Goal: Transaction & Acquisition: Purchase product/service

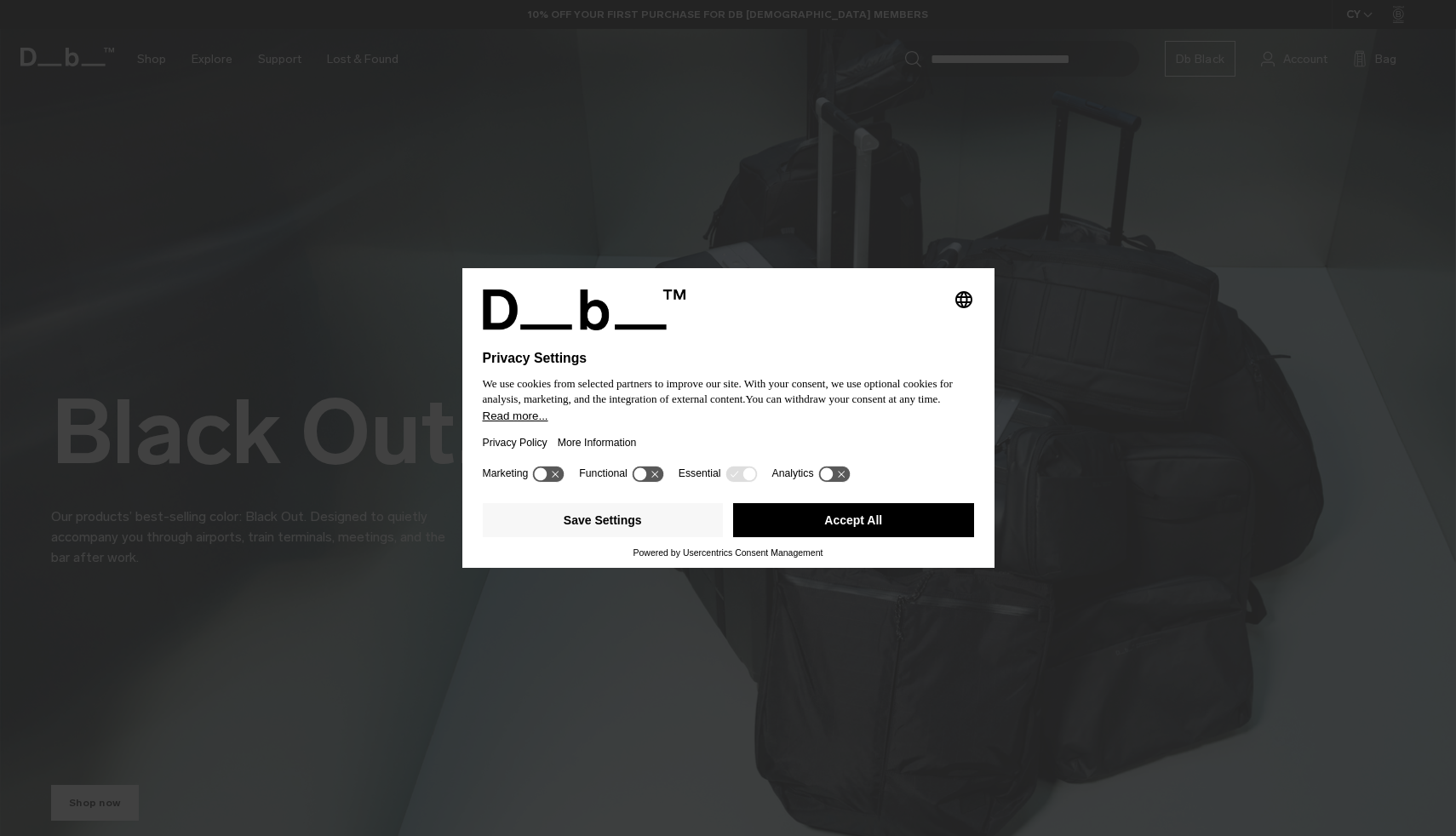
click at [792, 526] on button "Accept All" at bounding box center [853, 519] width 241 height 34
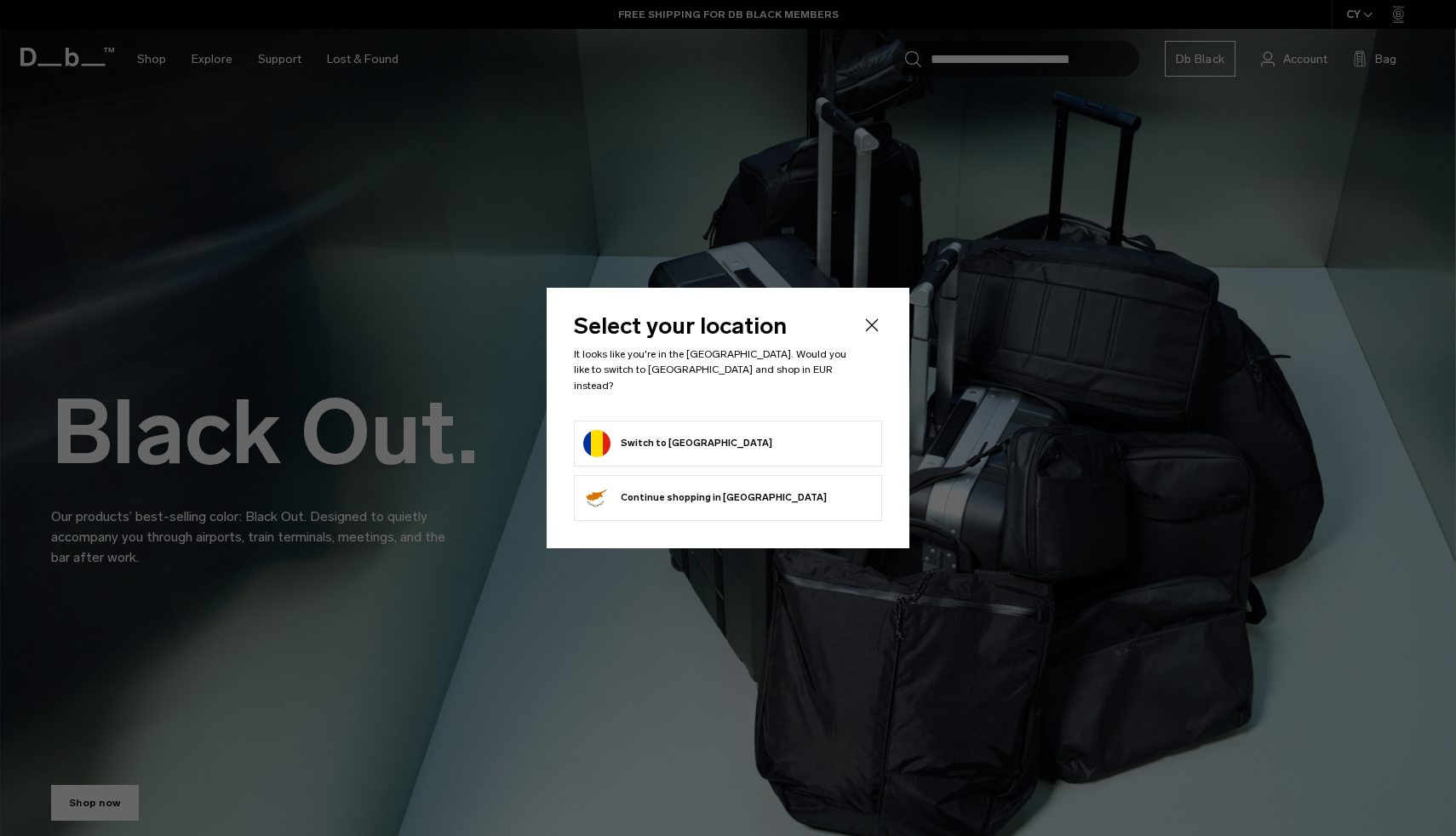
click at [684, 435] on button "Switch to Romania" at bounding box center [677, 443] width 189 height 28
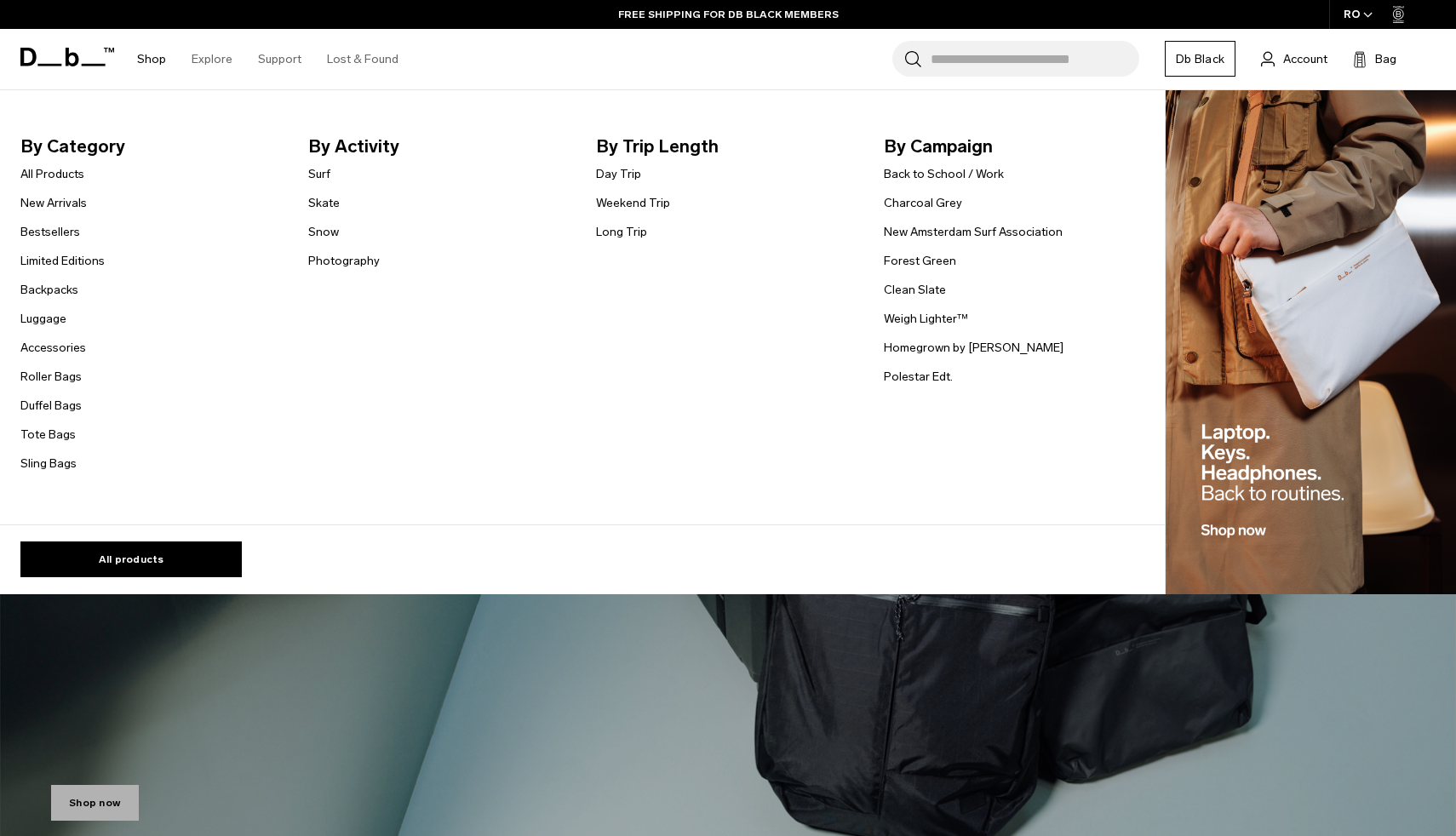
click at [155, 55] on link "Shop" at bounding box center [150, 58] width 29 height 60
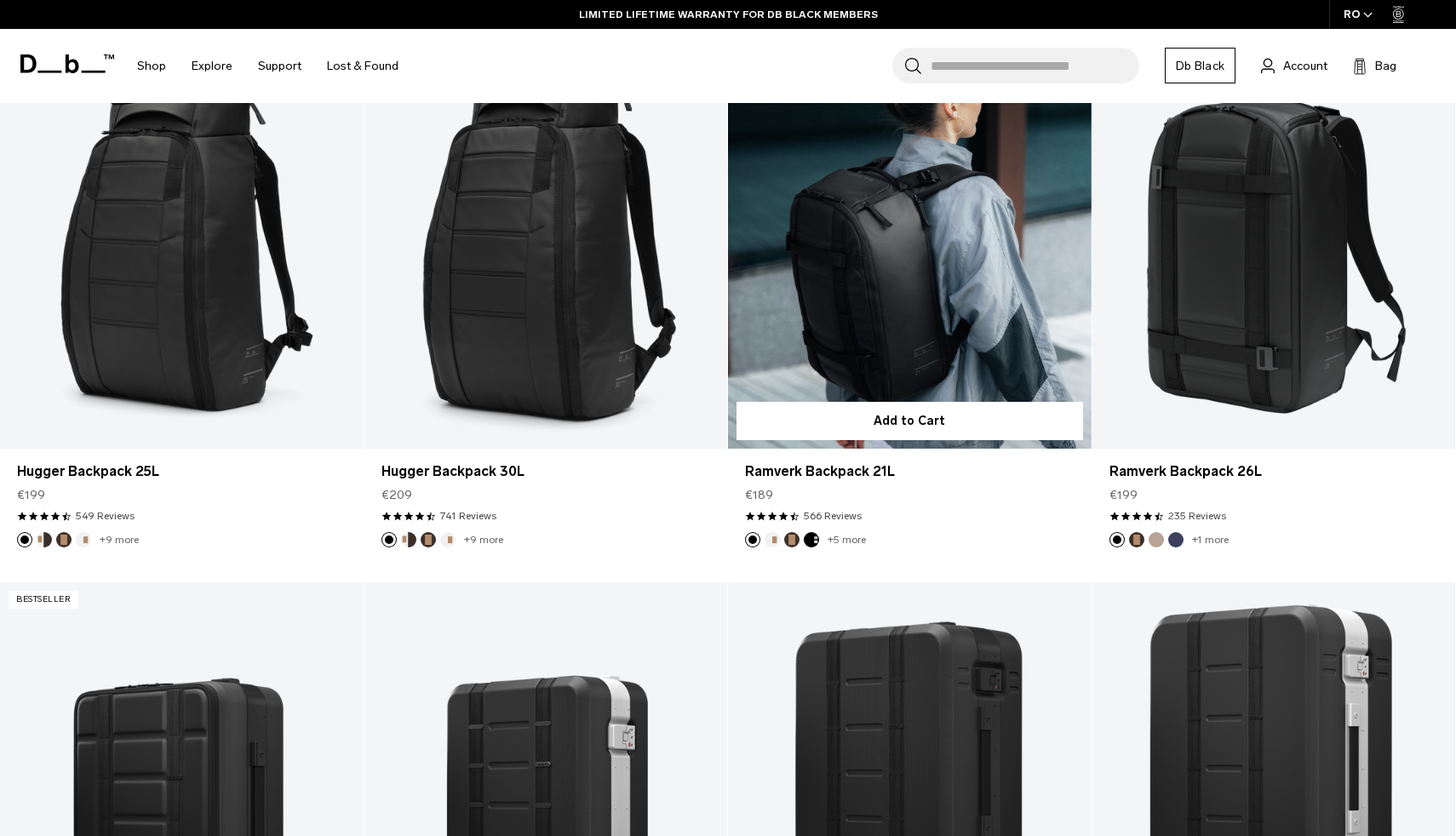
scroll to position [422, 0]
click at [914, 306] on link "Ramverk Backpack 21L" at bounding box center [909, 247] width 363 height 404
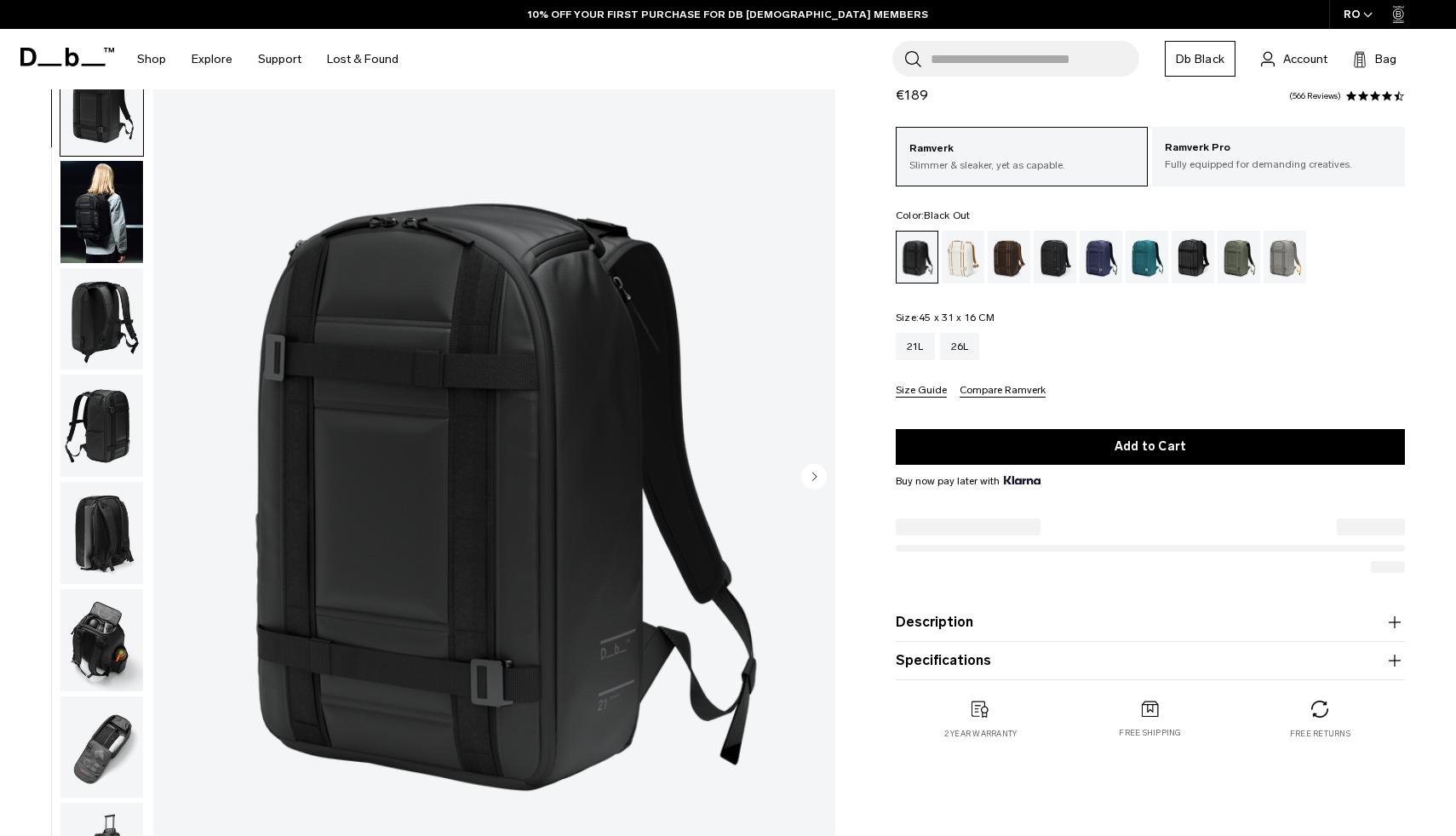
scroll to position [74, 0]
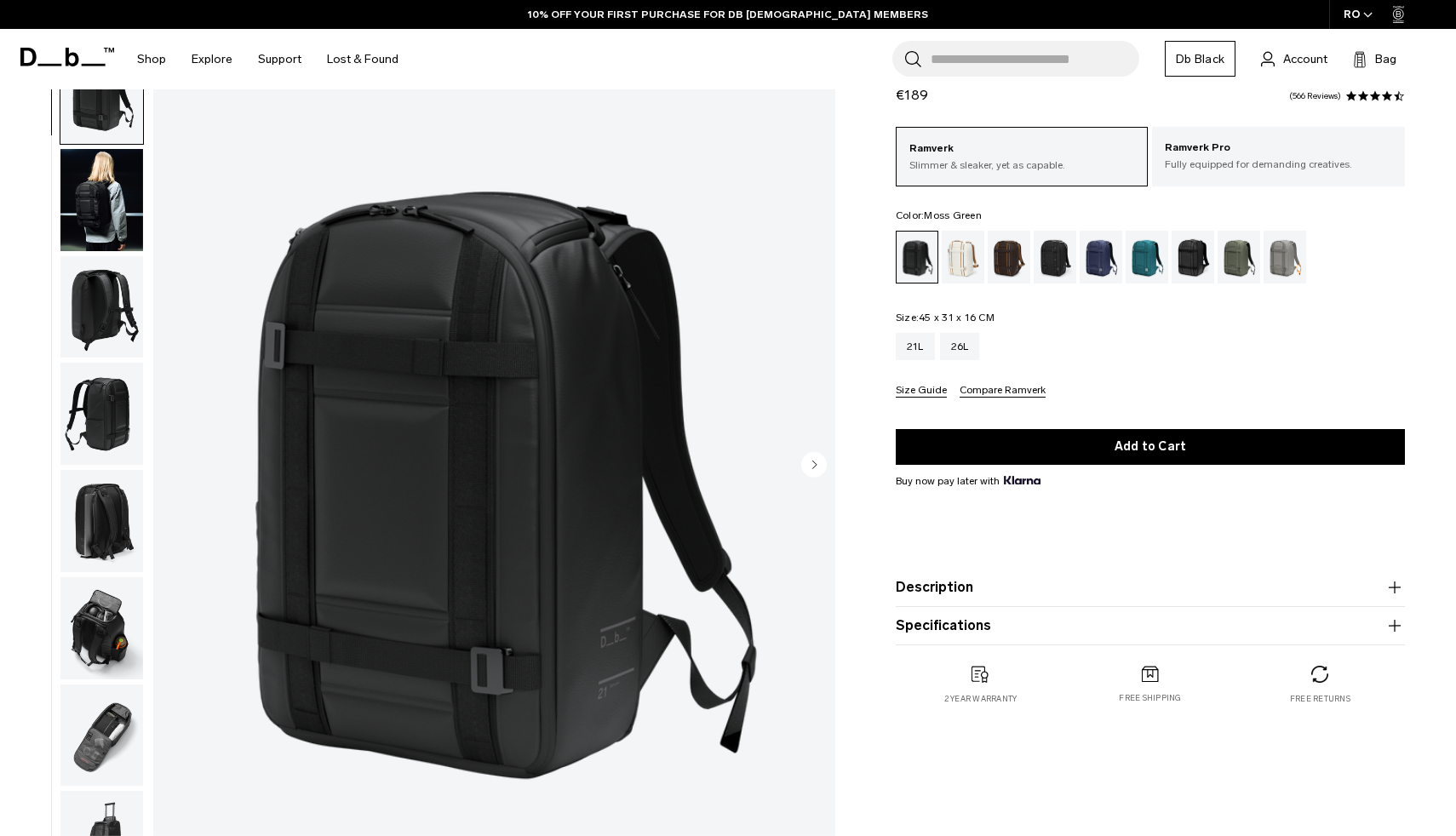
click at [1231, 261] on div "Moss Green" at bounding box center [1239, 256] width 44 height 52
